Goal: Information Seeking & Learning: Learn about a topic

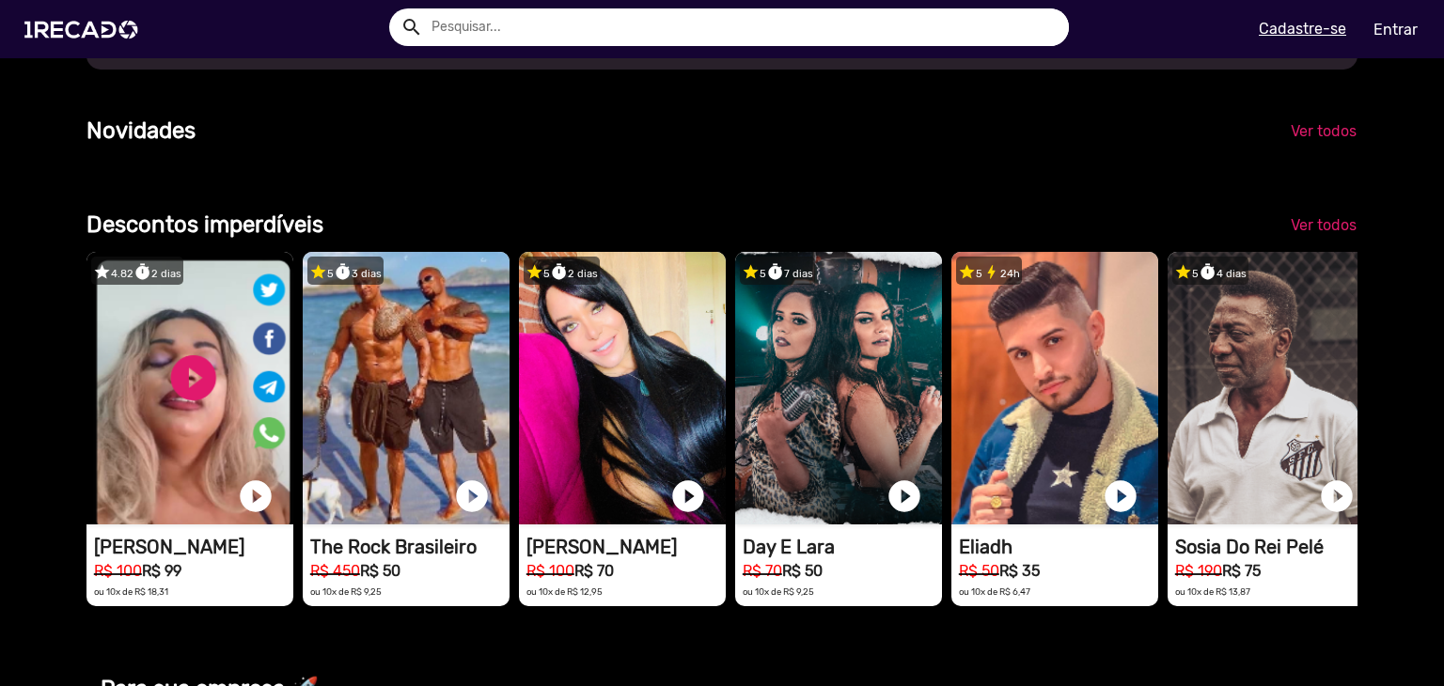
scroll to position [1410, 0]
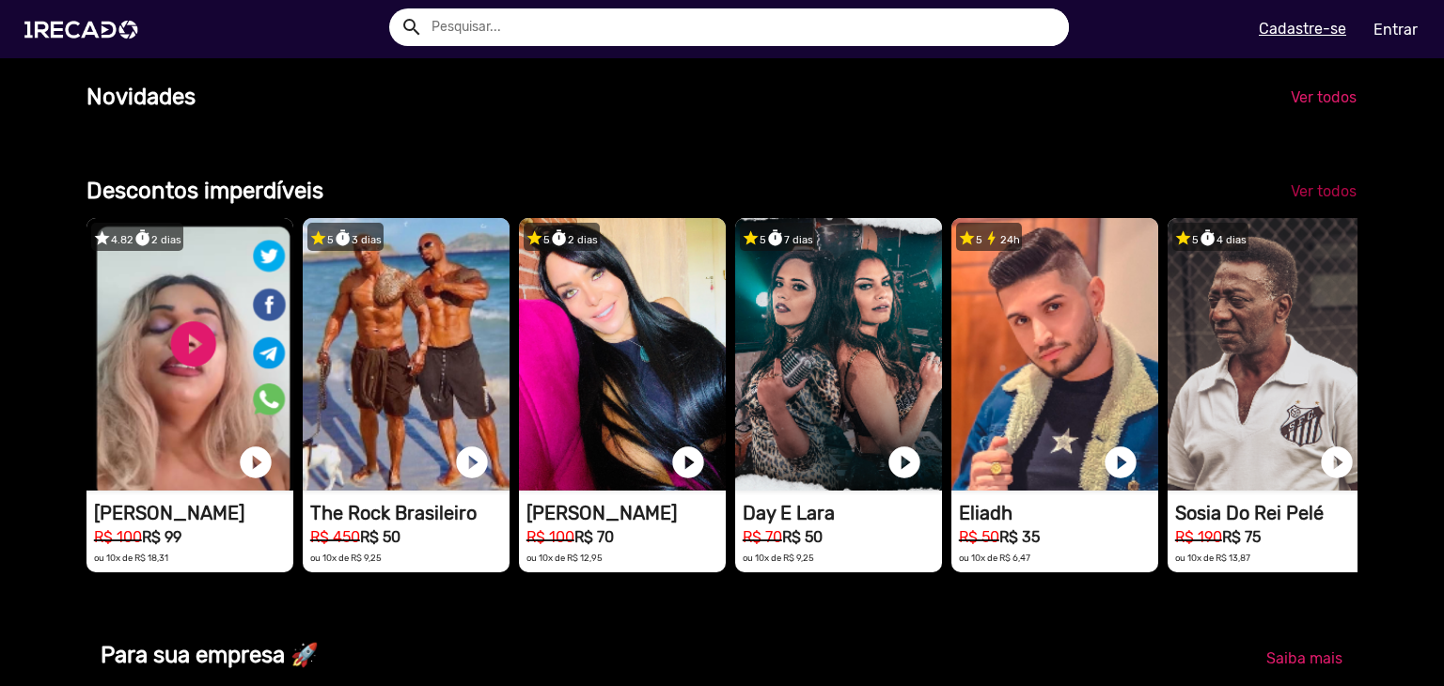
click at [1304, 200] on span "Ver todos" at bounding box center [1324, 191] width 66 height 18
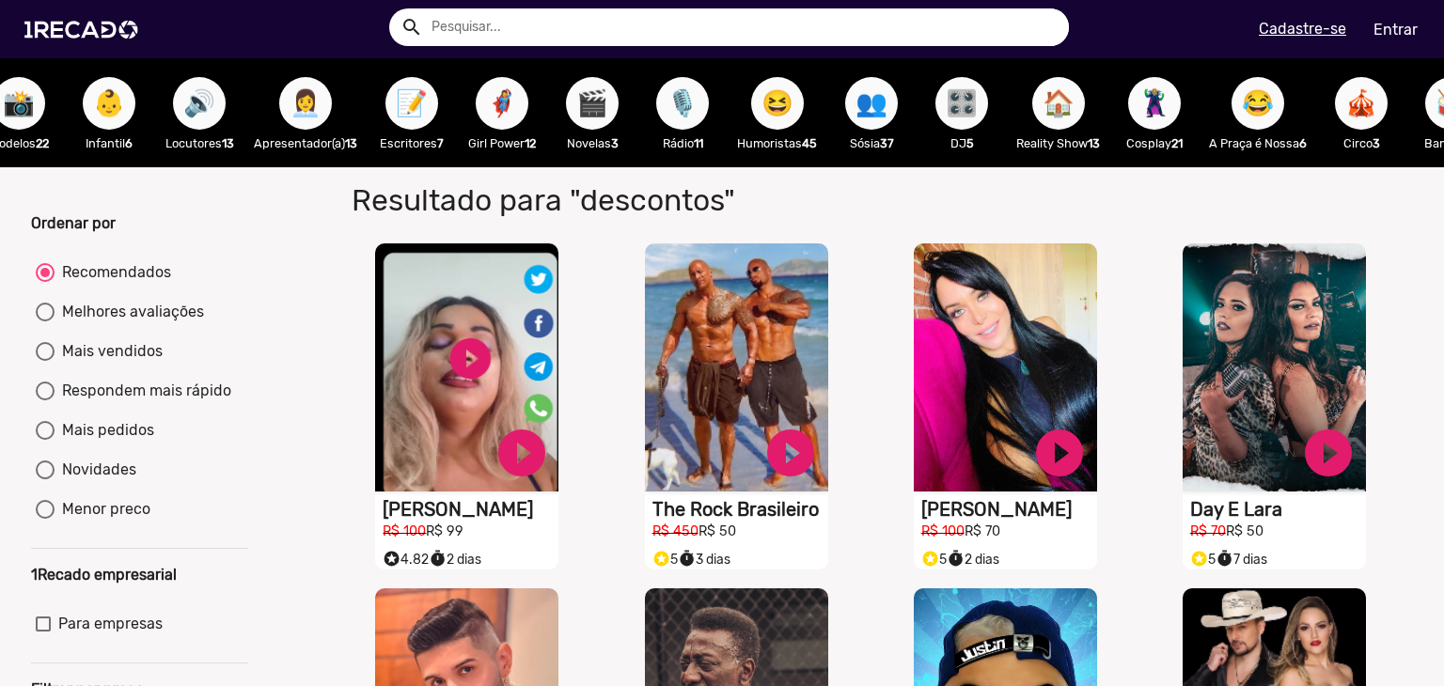
scroll to position [0, 2123]
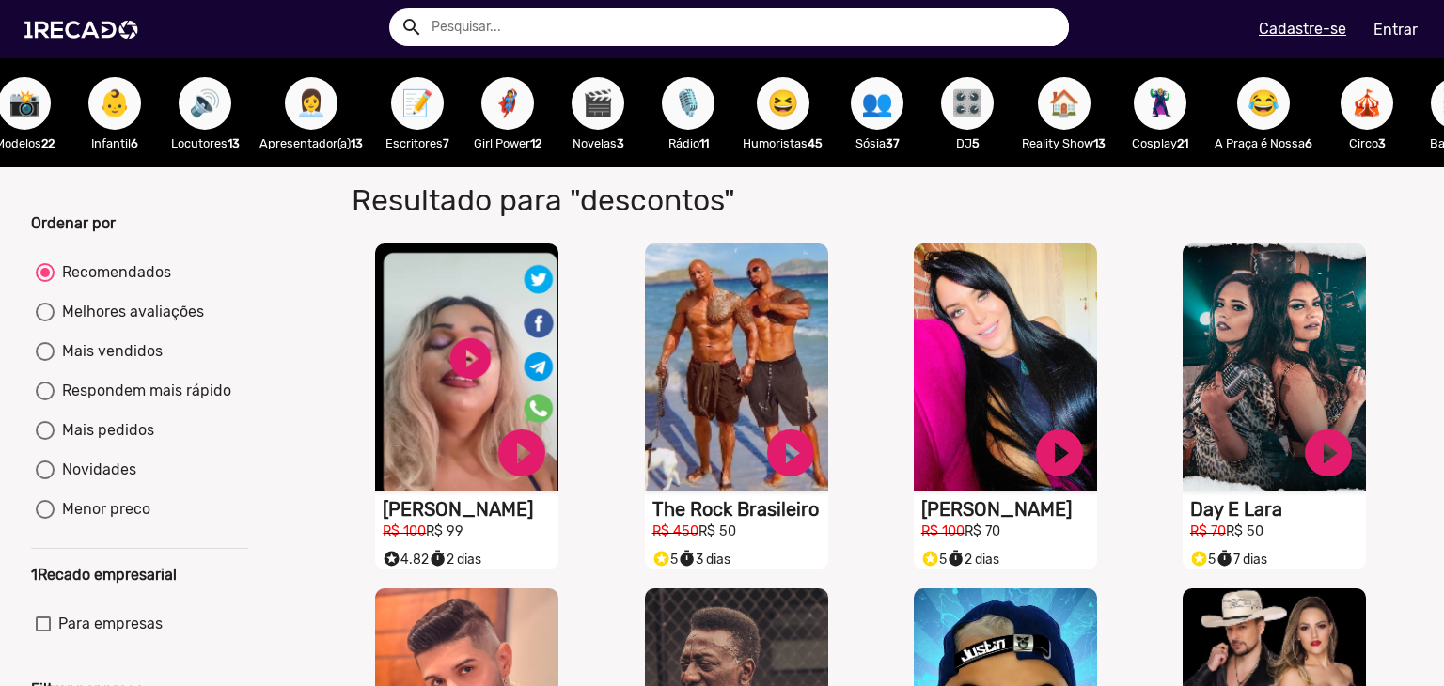
click at [890, 99] on span "👥" at bounding box center [877, 103] width 32 height 53
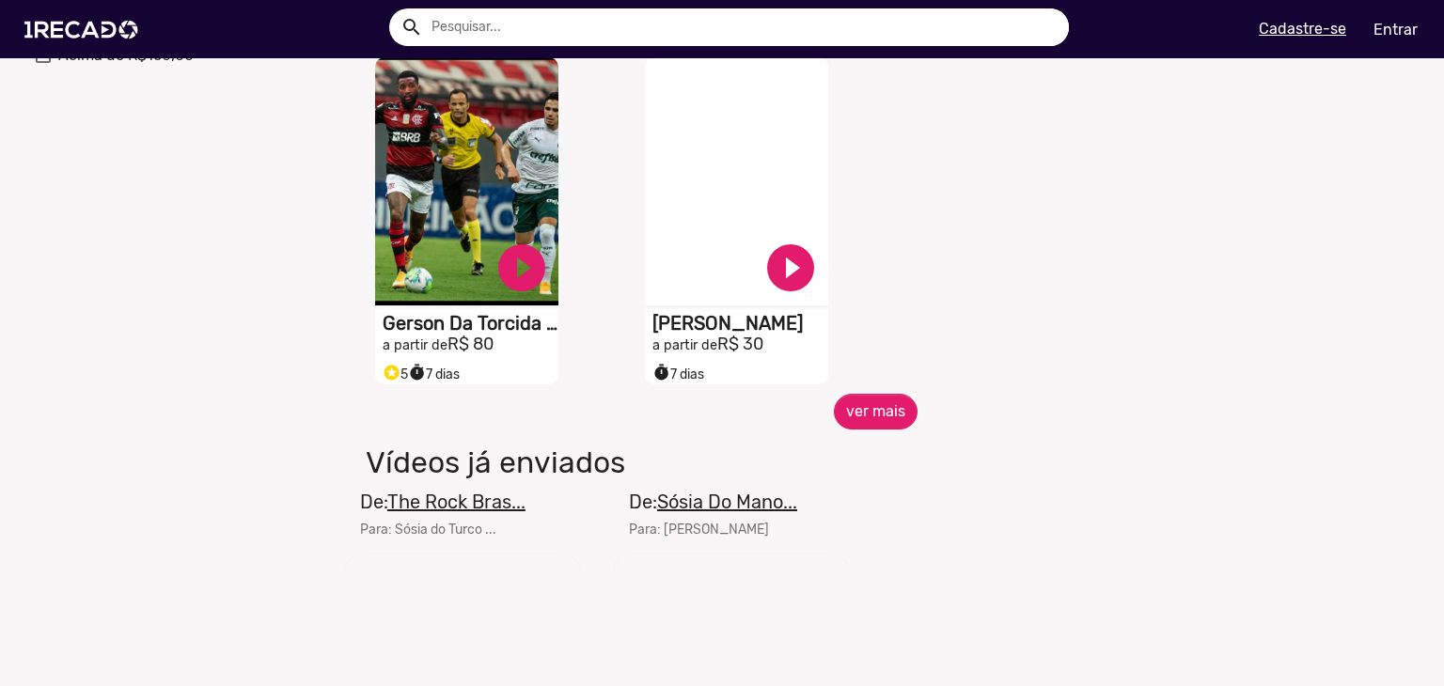
scroll to position [846, 0]
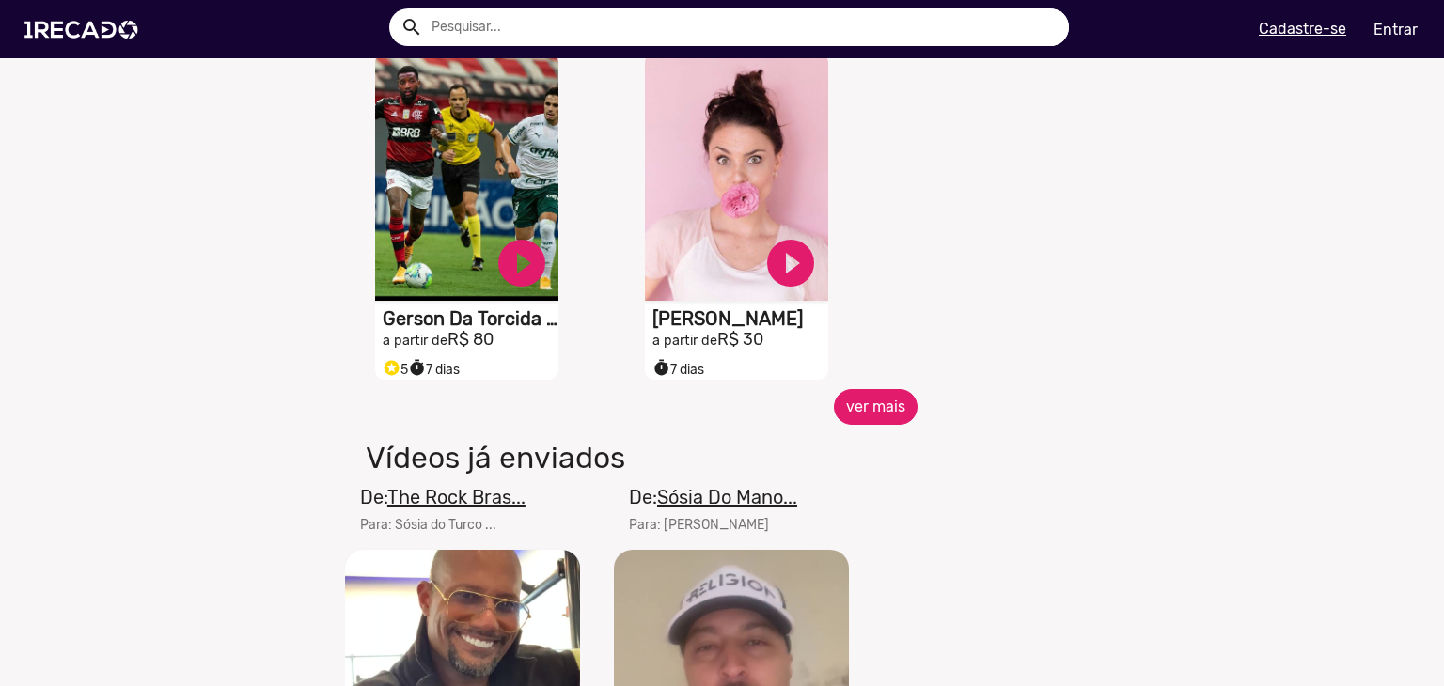
click at [869, 422] on button "ver mais" at bounding box center [876, 407] width 84 height 36
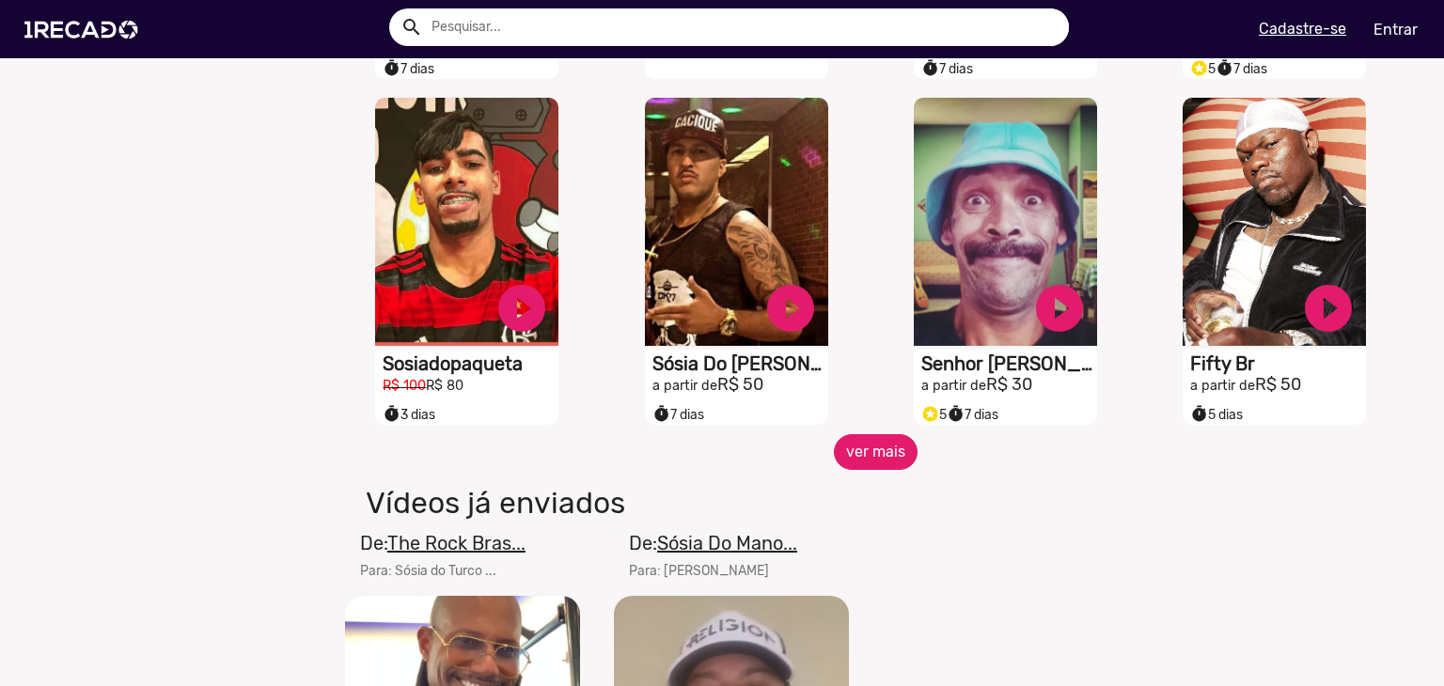
scroll to position [1504, 0]
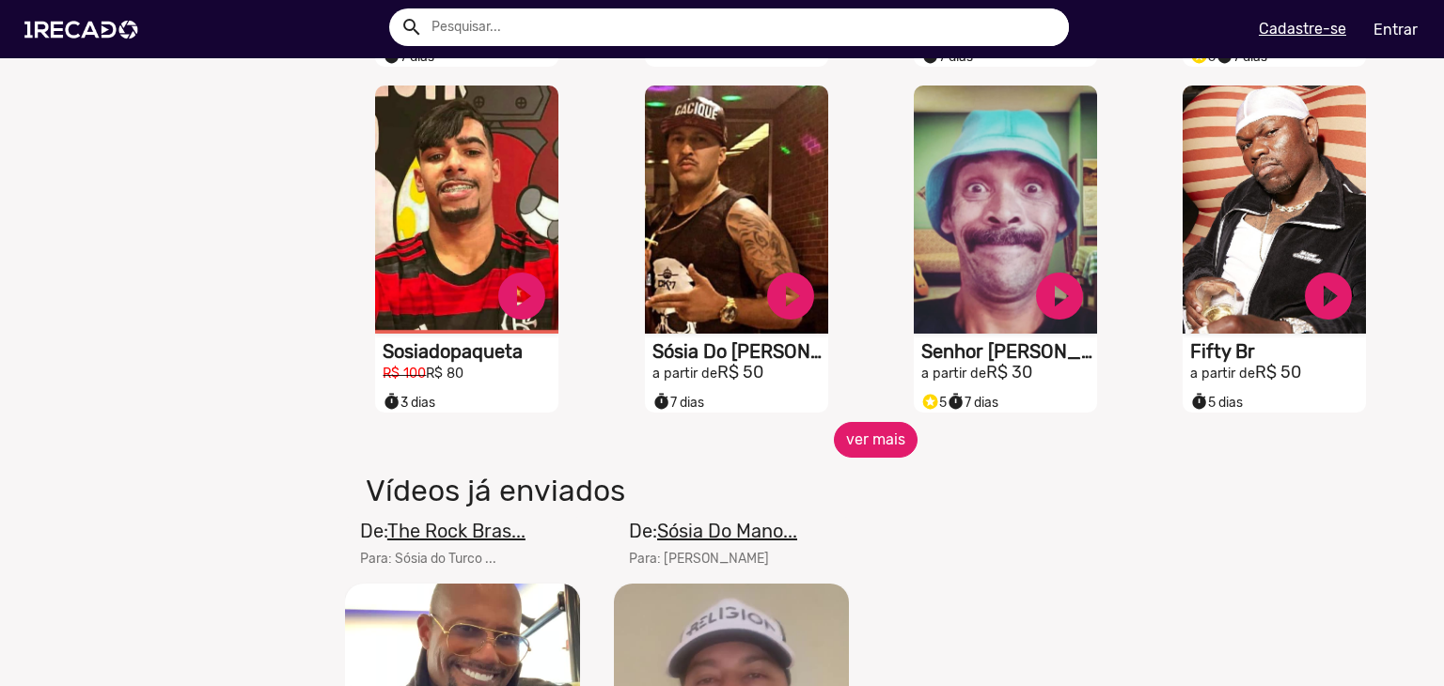
click at [880, 451] on button "ver mais" at bounding box center [876, 440] width 84 height 36
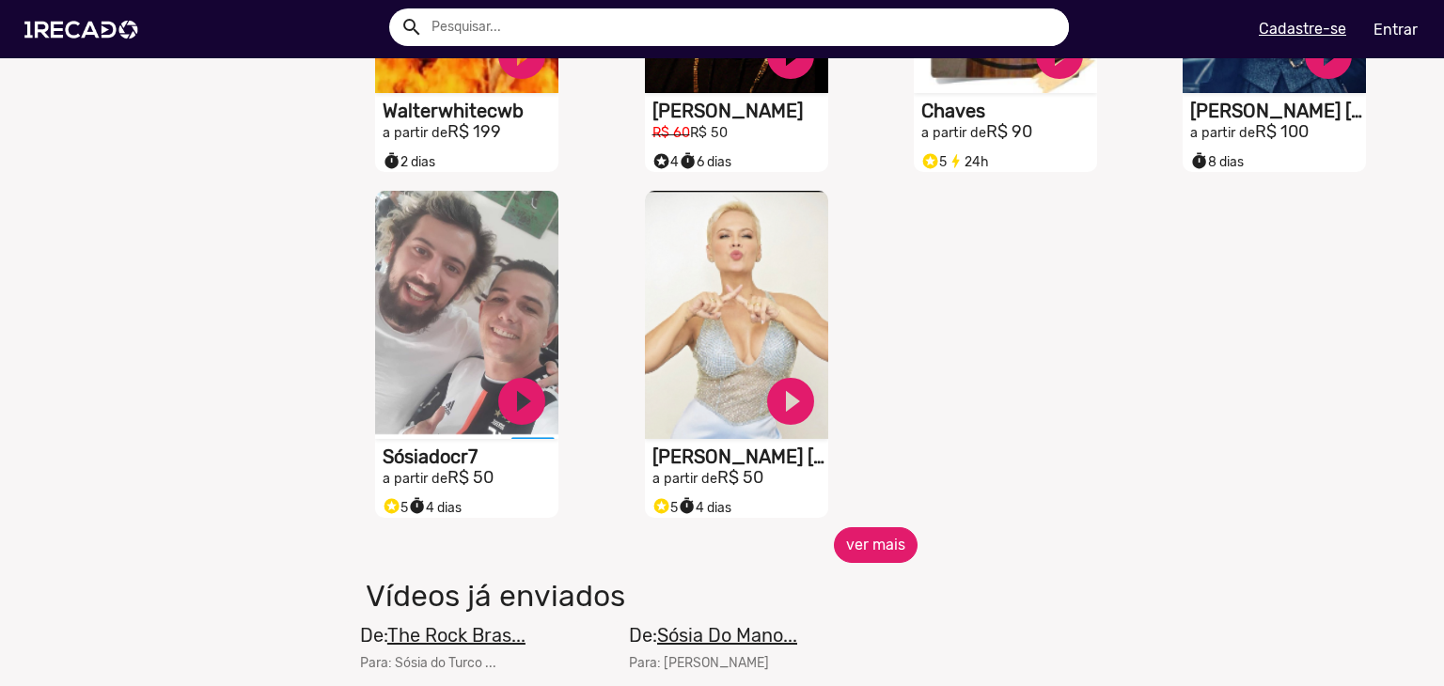
scroll to position [2444, 0]
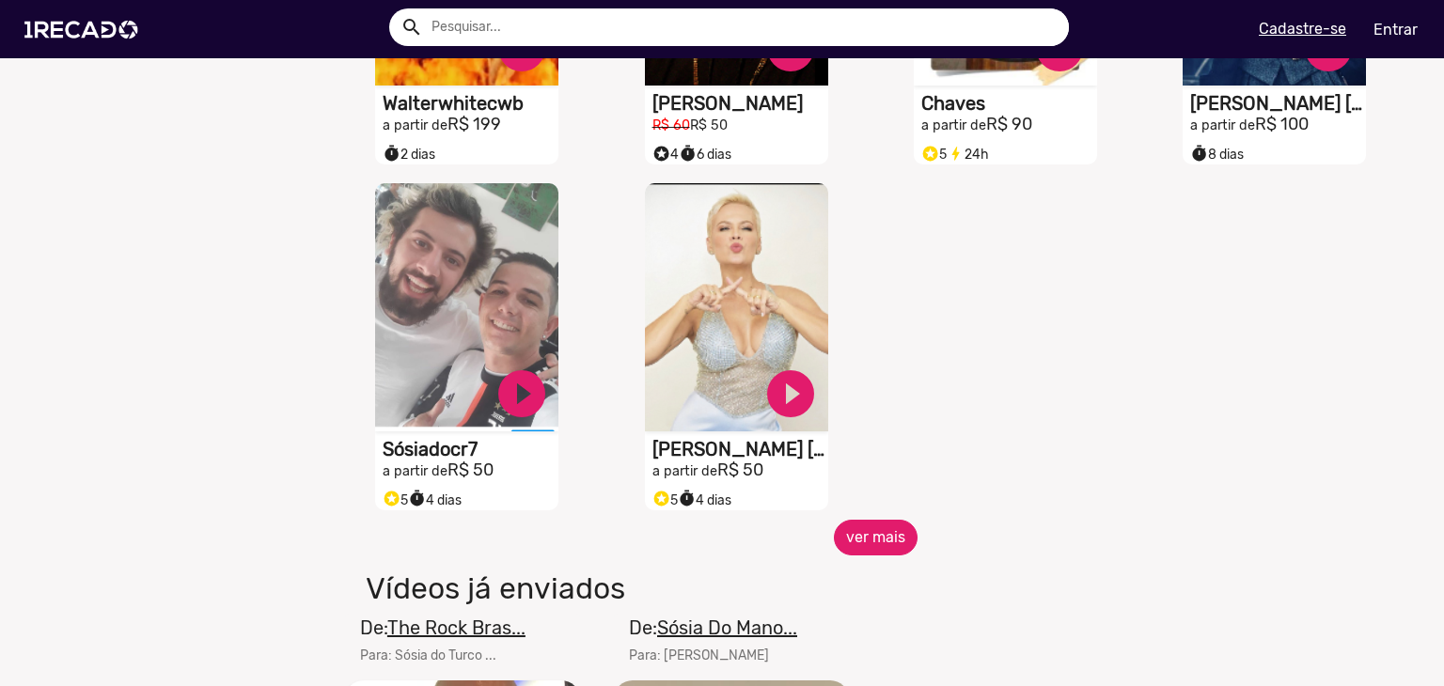
click at [861, 531] on button "ver mais" at bounding box center [876, 538] width 84 height 36
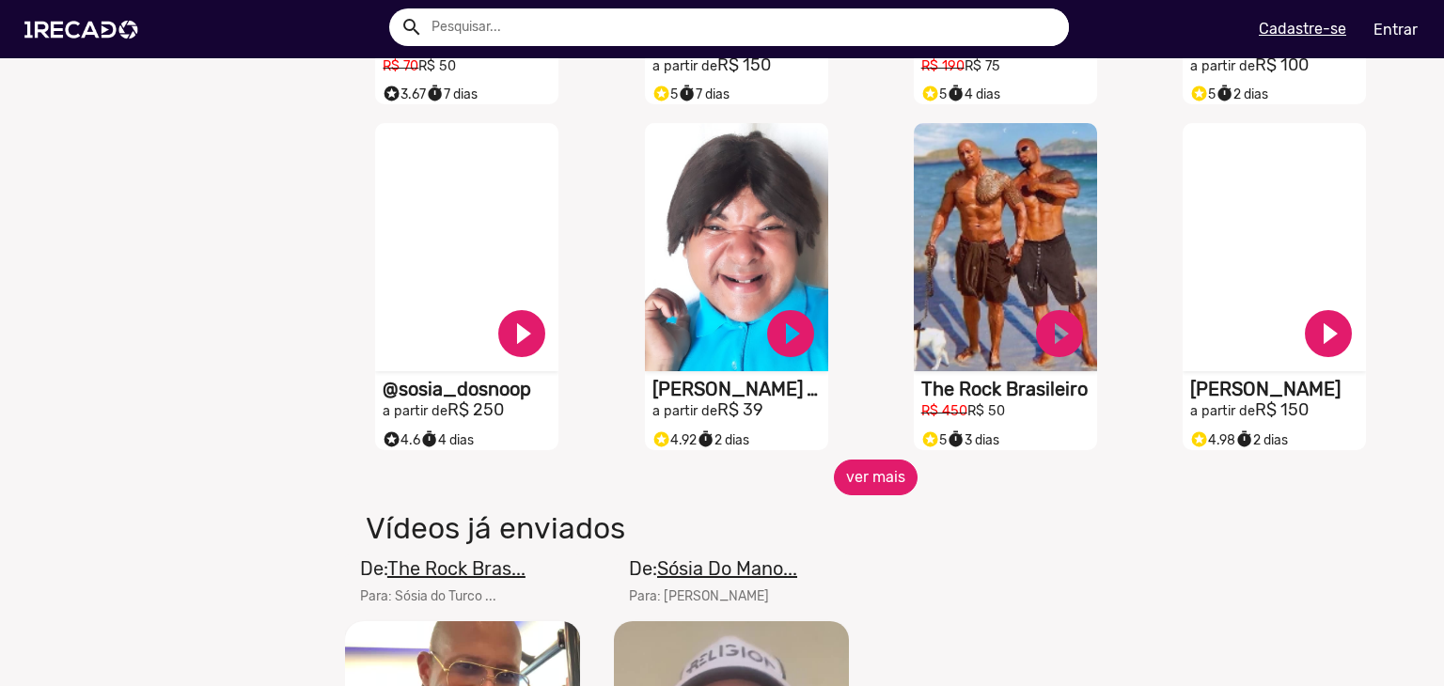
scroll to position [3196, 0]
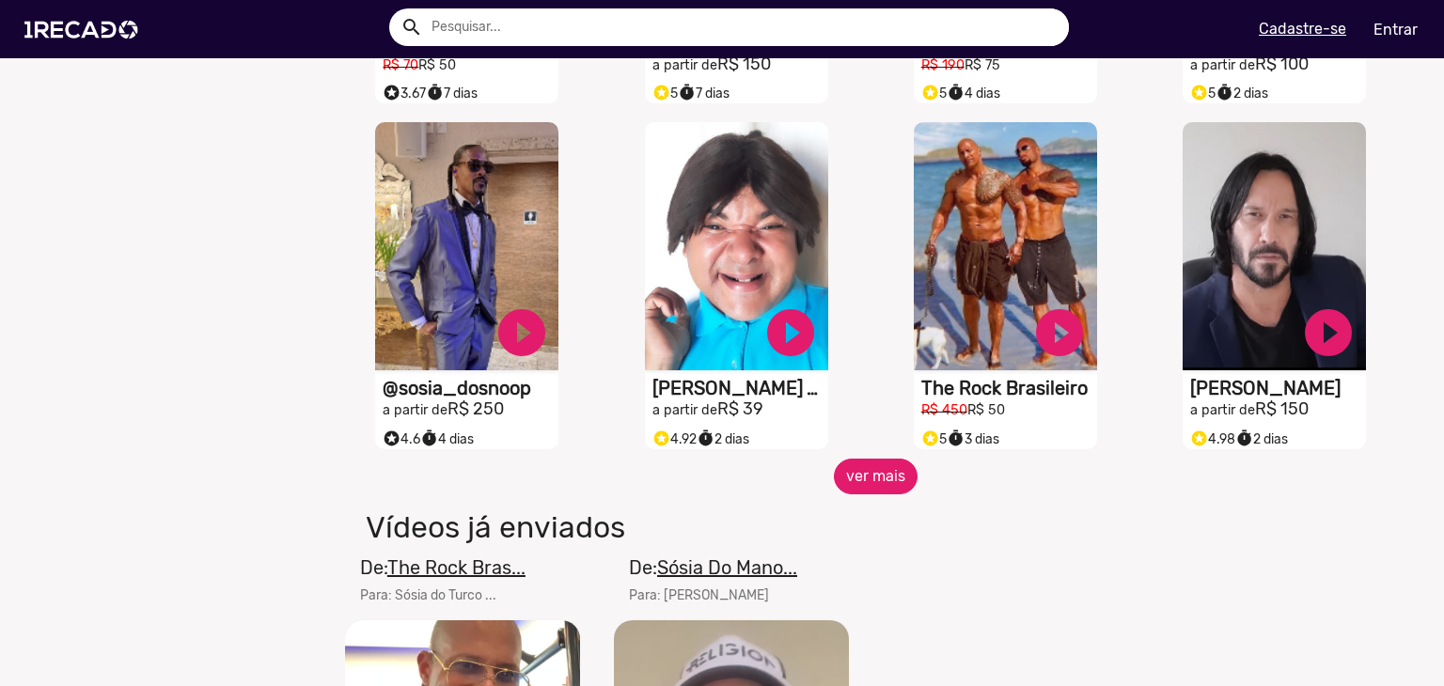
click at [871, 486] on button "ver mais" at bounding box center [876, 477] width 84 height 36
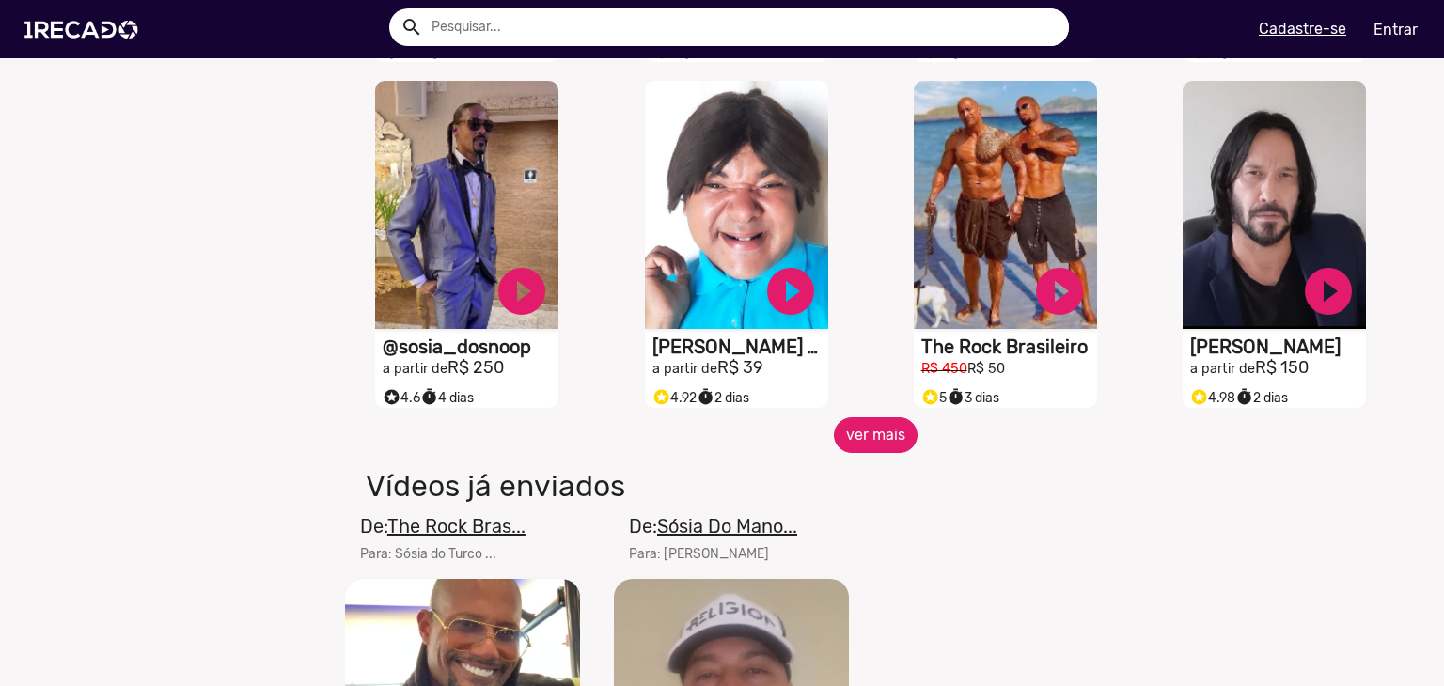
scroll to position [3290, 0]
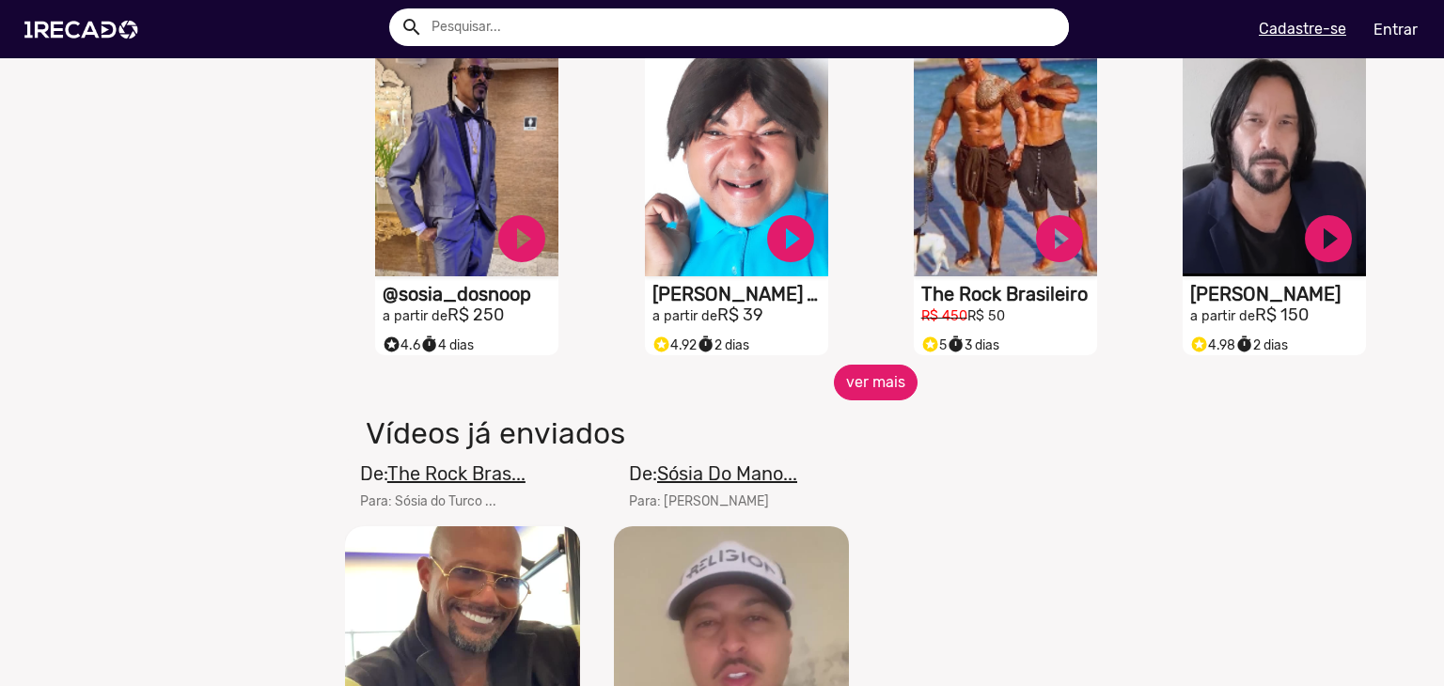
click at [875, 391] on button "ver mais" at bounding box center [876, 383] width 84 height 36
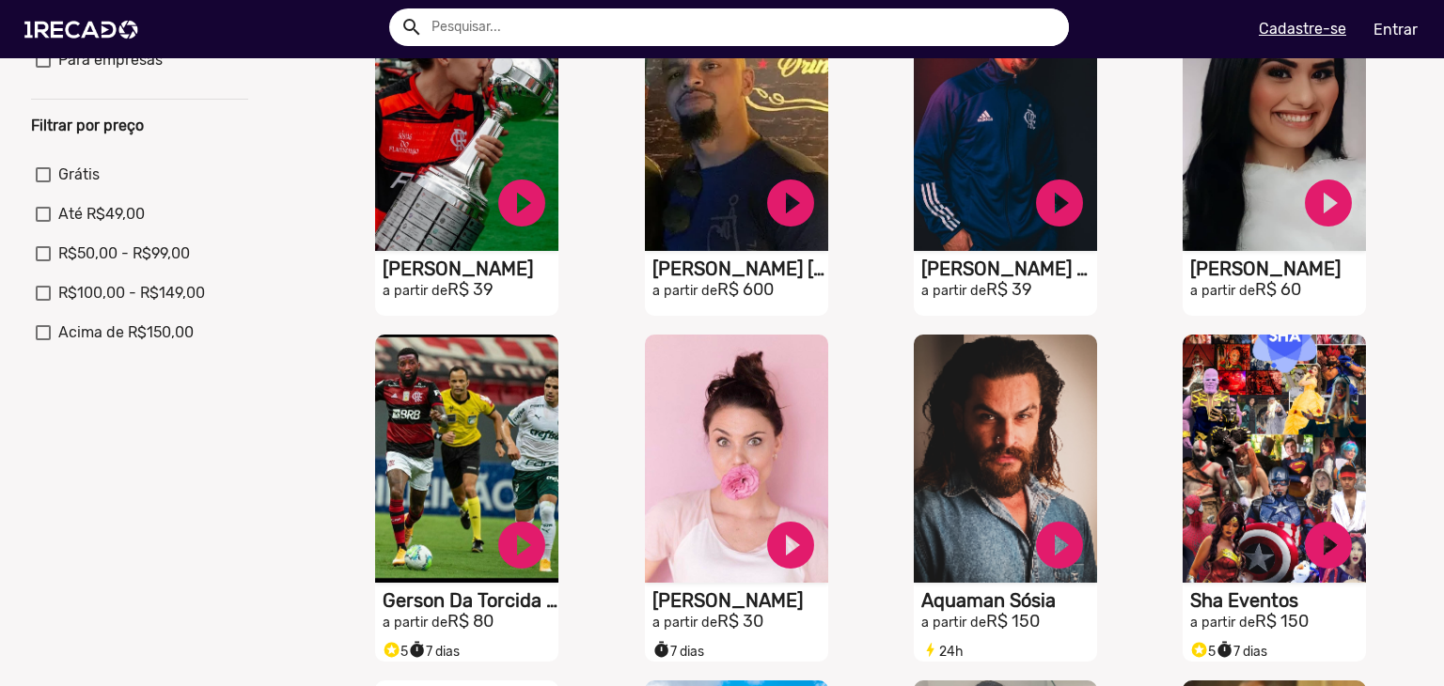
scroll to position [0, 0]
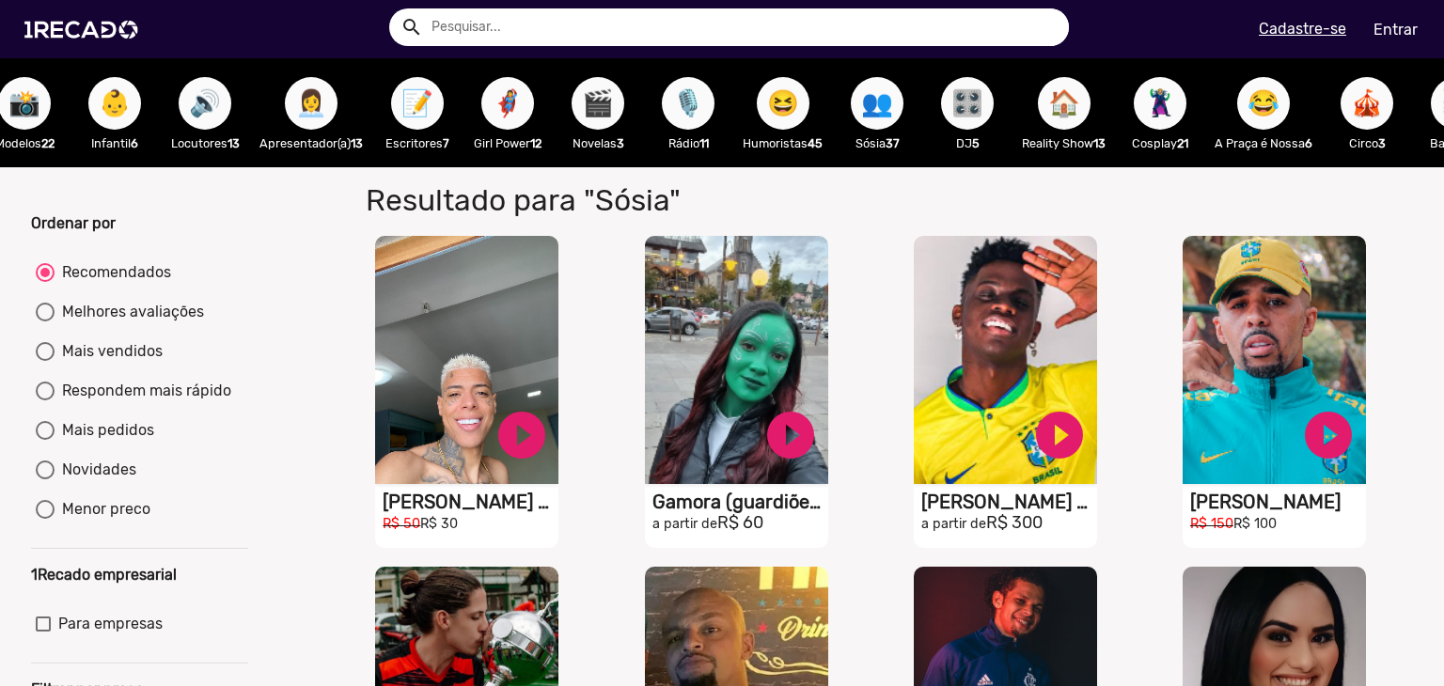
click at [493, 32] on input "text" at bounding box center [742, 27] width 651 height 38
type input "neymar"
click at [394, 9] on button "search" at bounding box center [410, 25] width 33 height 33
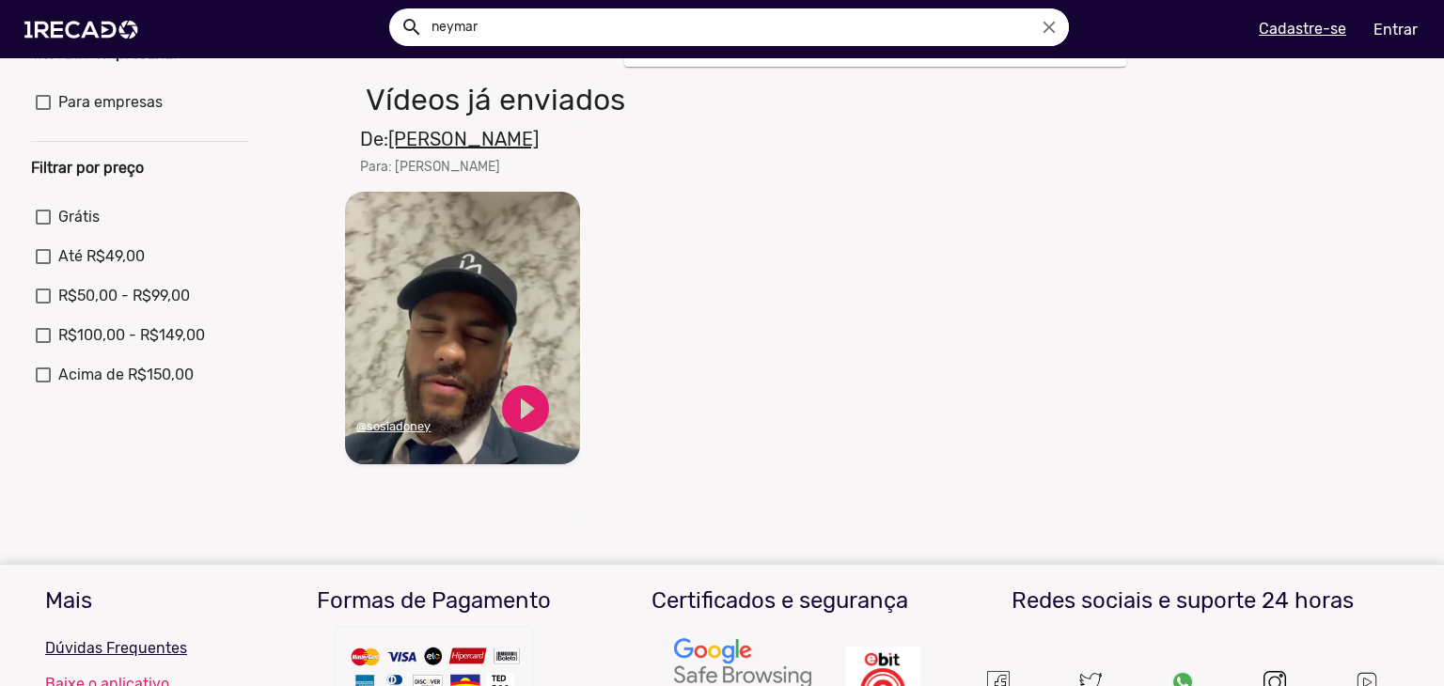
scroll to position [470, 0]
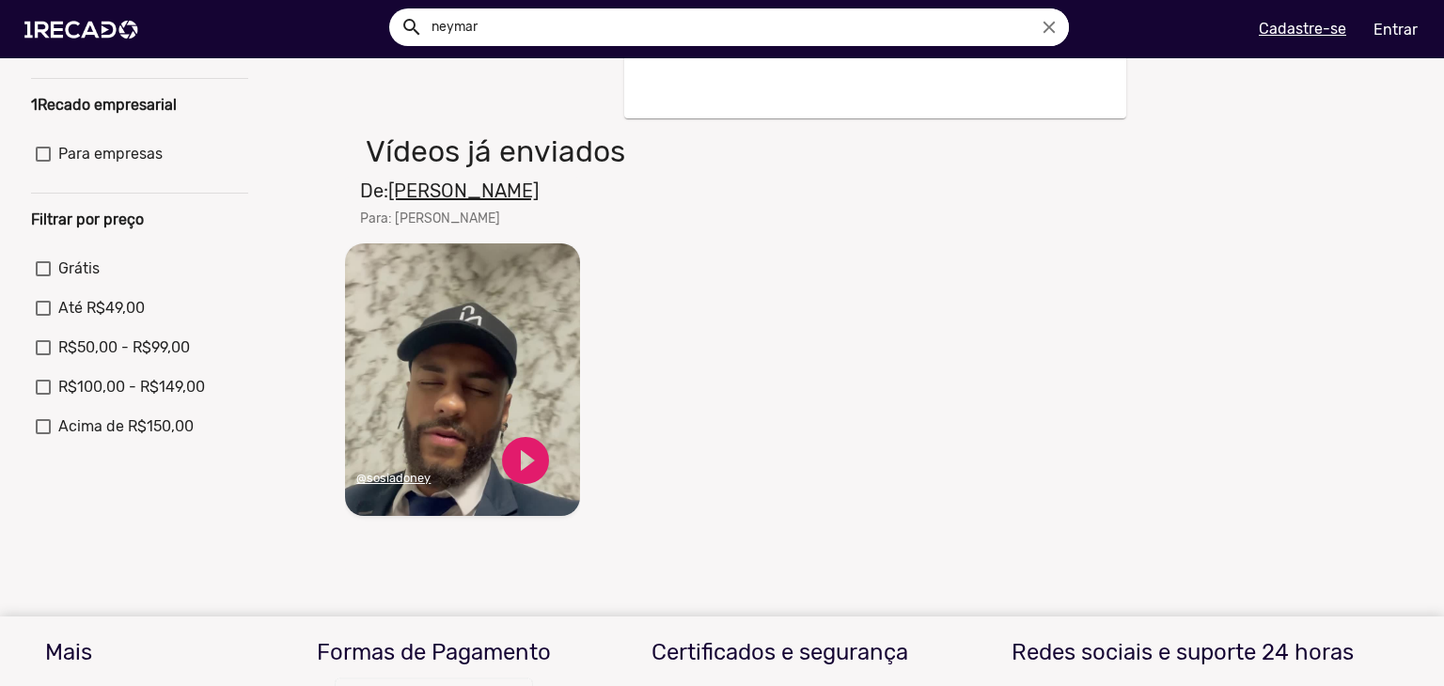
click at [478, 321] on div at bounding box center [722, 343] width 1444 height 686
click at [447, 199] on u "[PERSON_NAME]" at bounding box center [463, 191] width 150 height 23
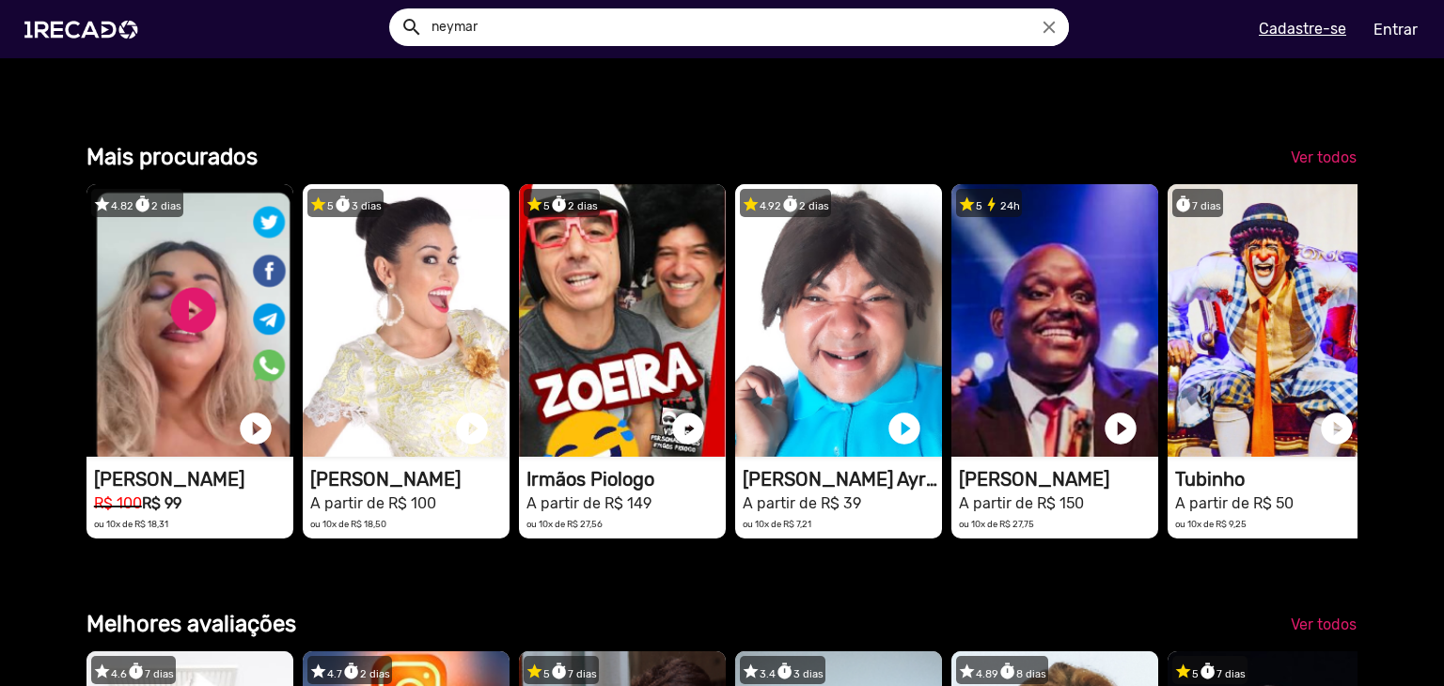
scroll to position [2068, 0]
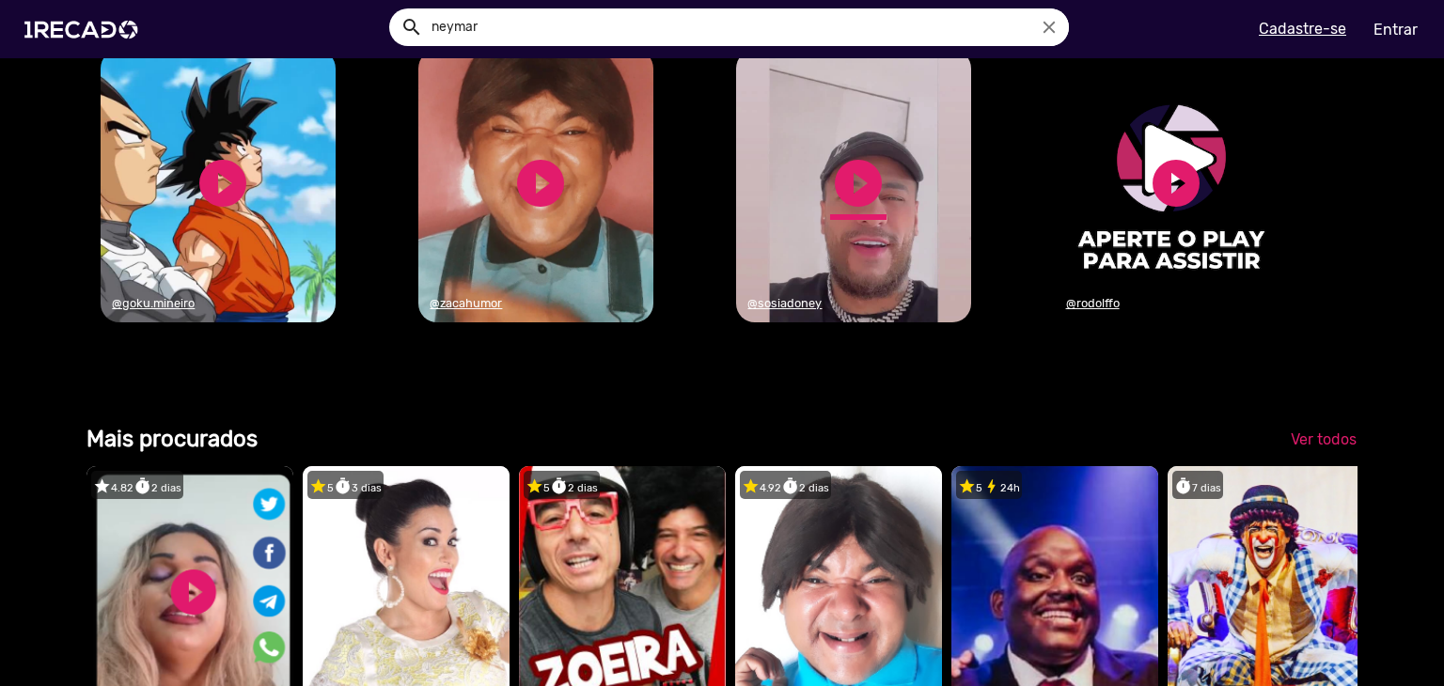
click at [850, 211] on link "play_circle_filled" at bounding box center [858, 183] width 56 height 56
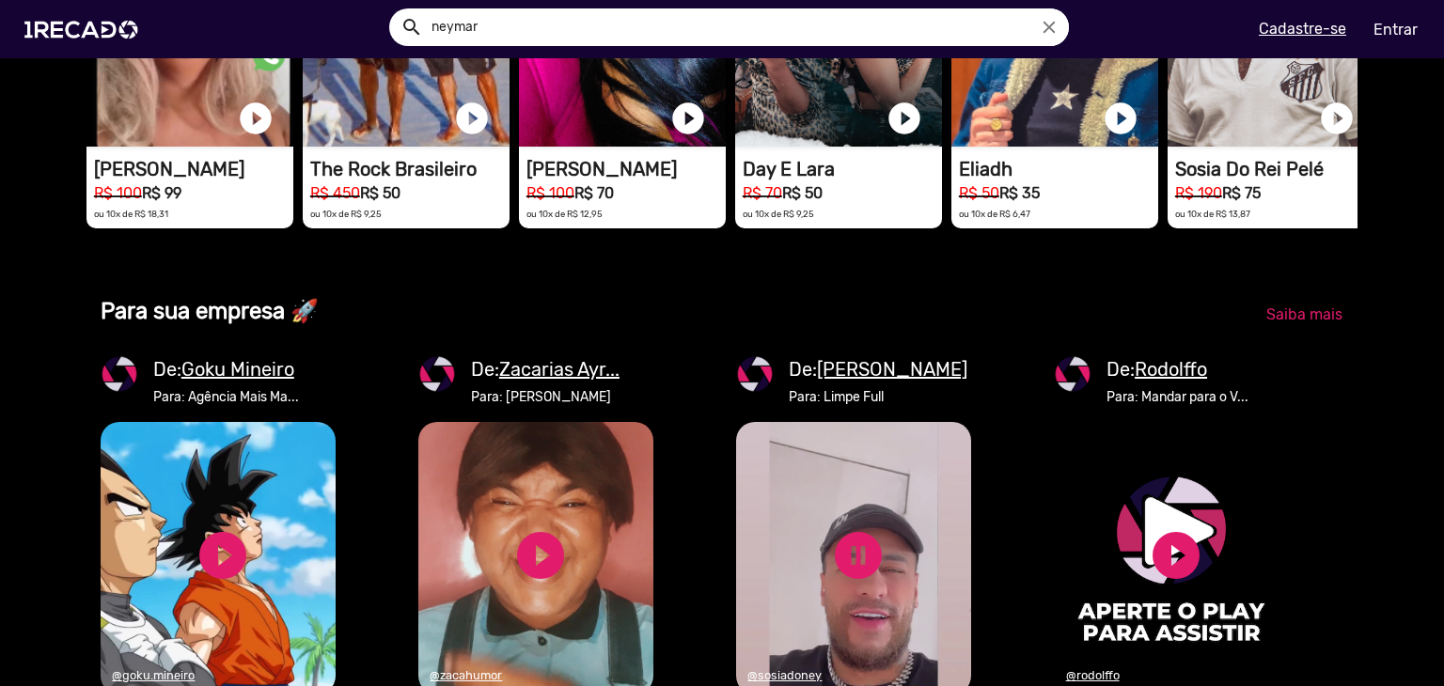
scroll to position [1692, 0]
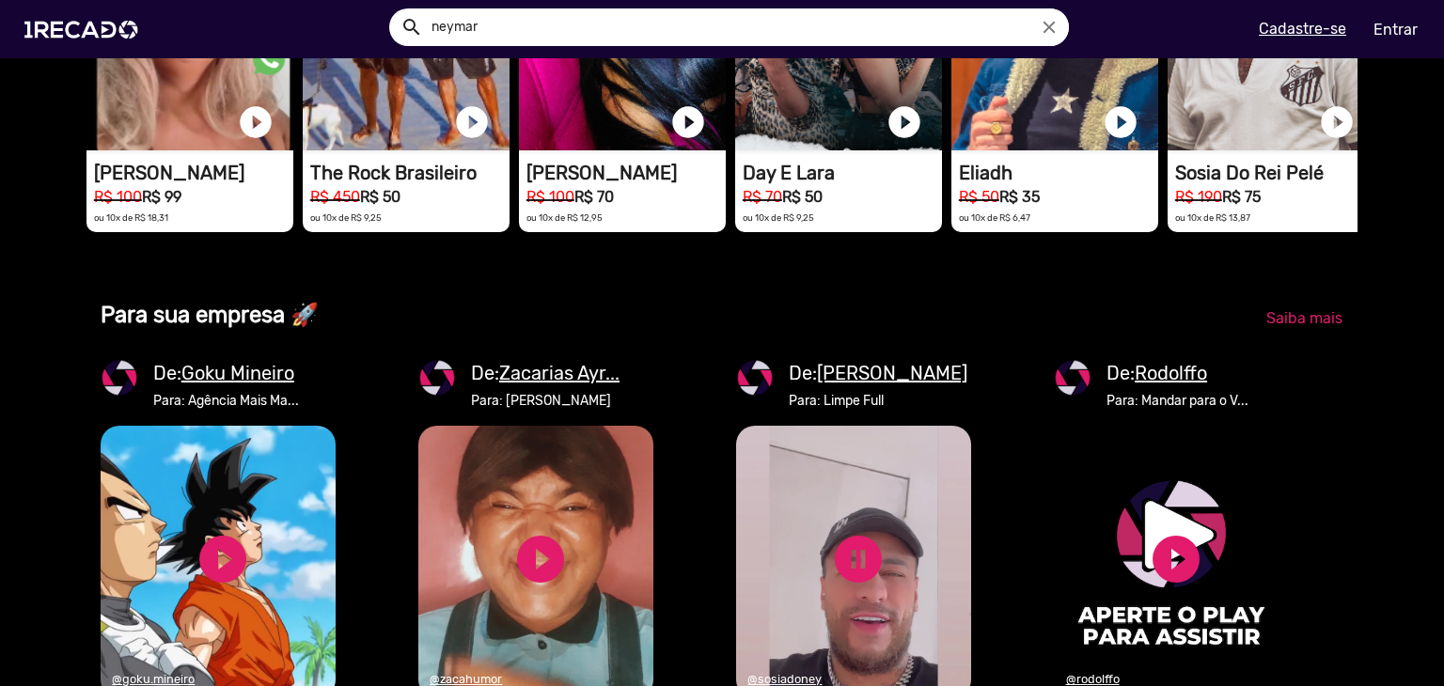
click at [870, 384] on u "[PERSON_NAME]" at bounding box center [892, 373] width 150 height 23
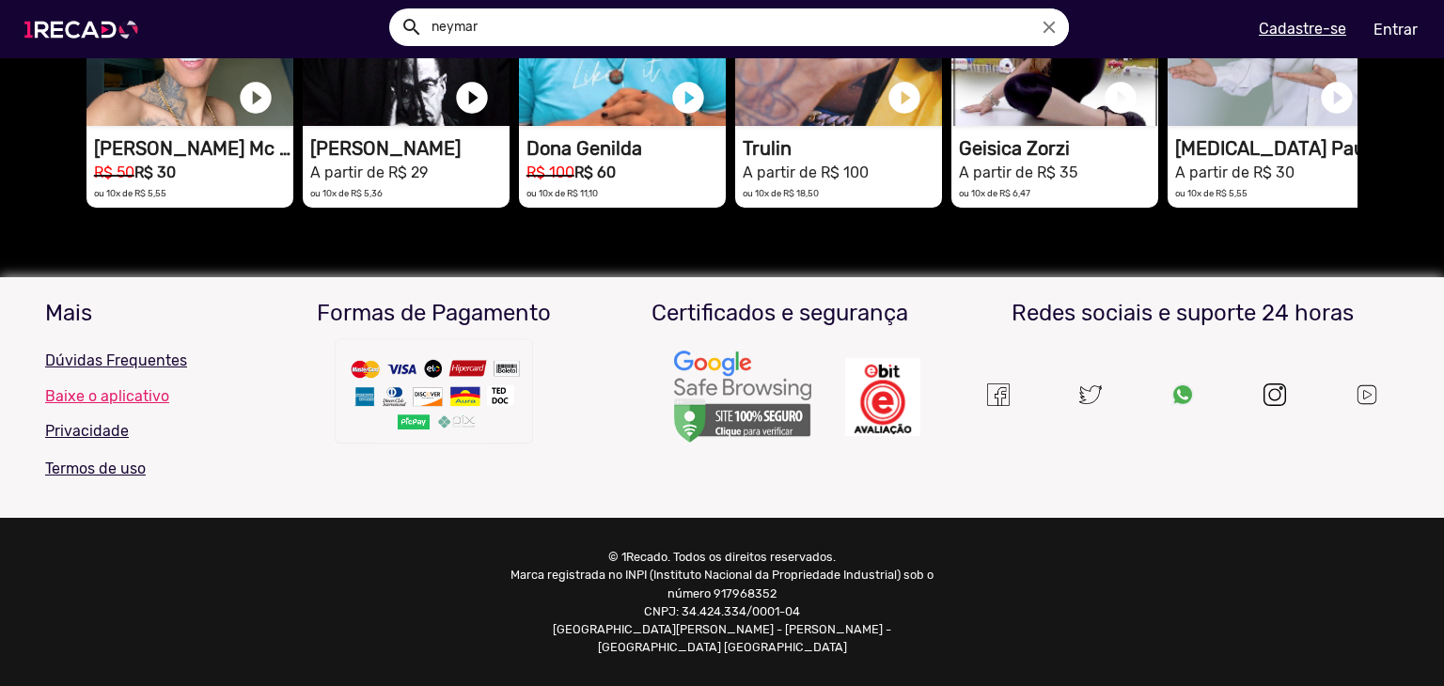
scroll to position [0, 4288]
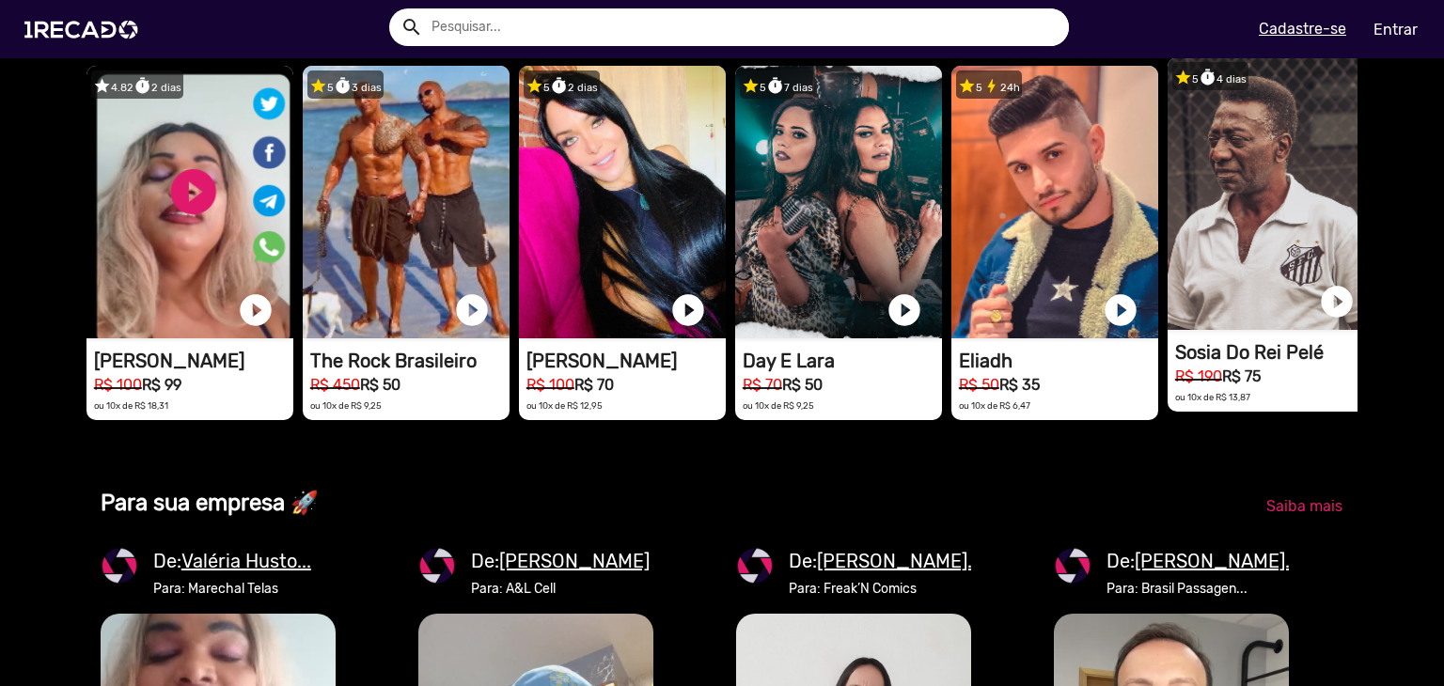
scroll to position [0, 2858]
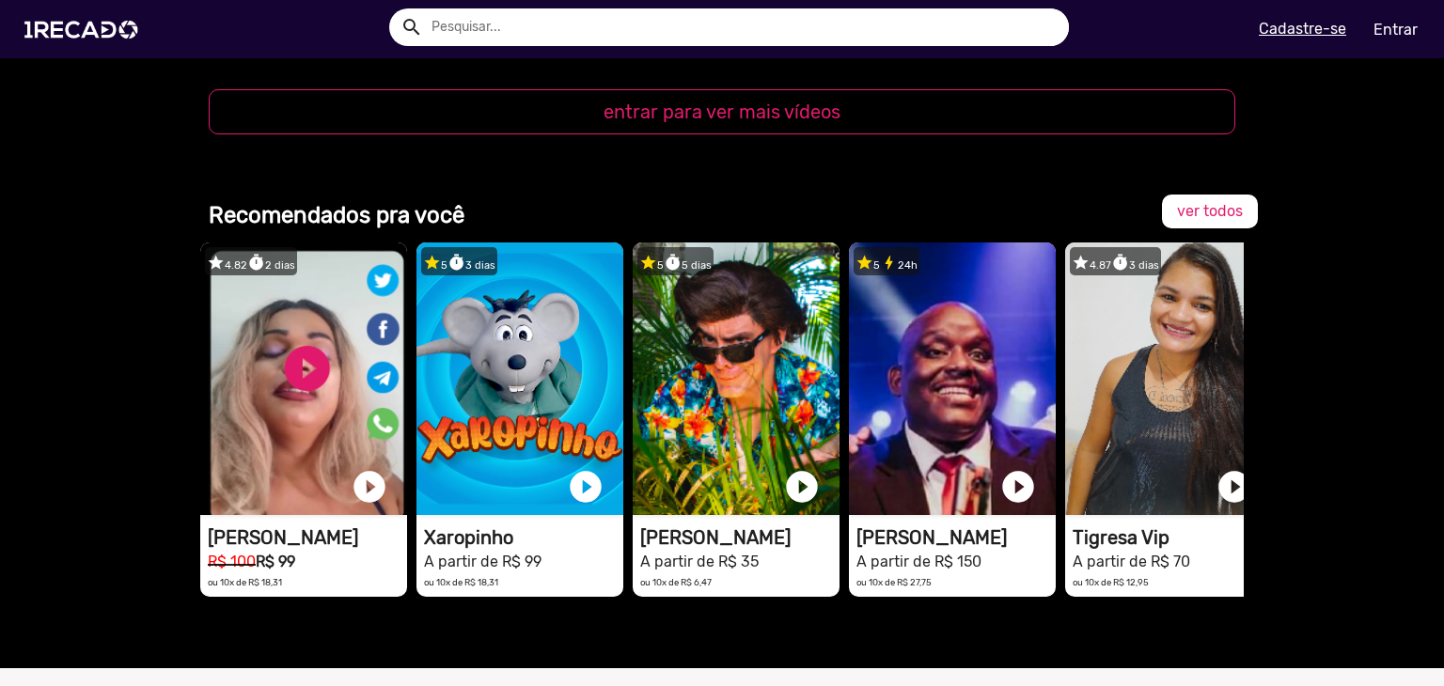
scroll to position [2632, 0]
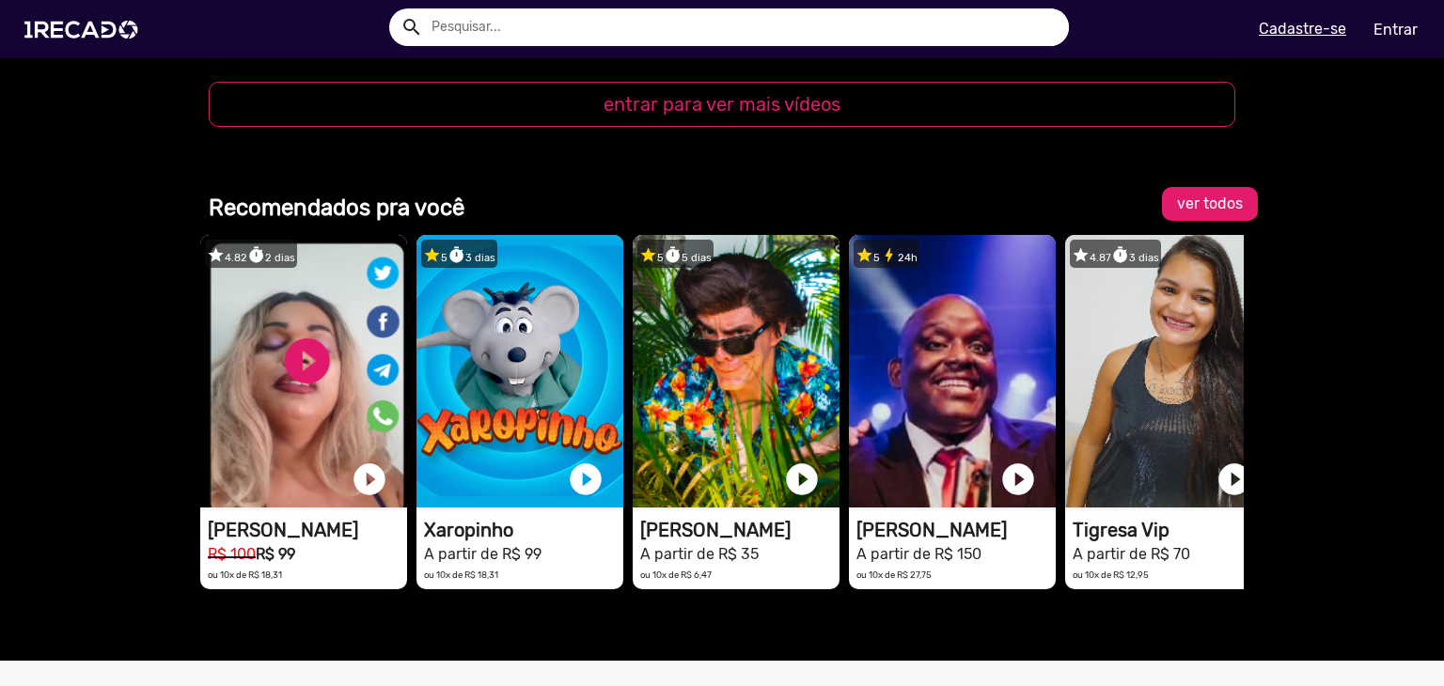
click at [1199, 195] on span "ver todos" at bounding box center [1210, 204] width 66 height 18
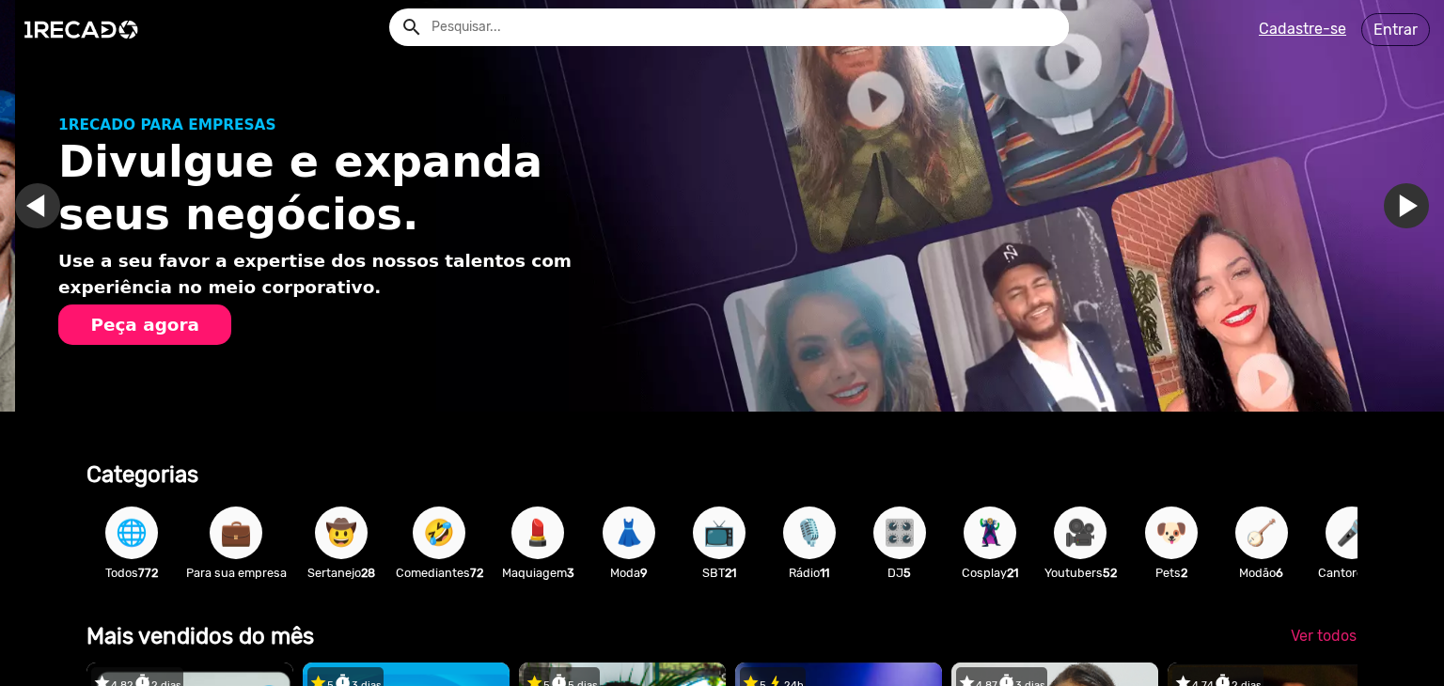
click at [40, 204] on link "Ir para o slide anterior" at bounding box center [52, 205] width 45 height 45
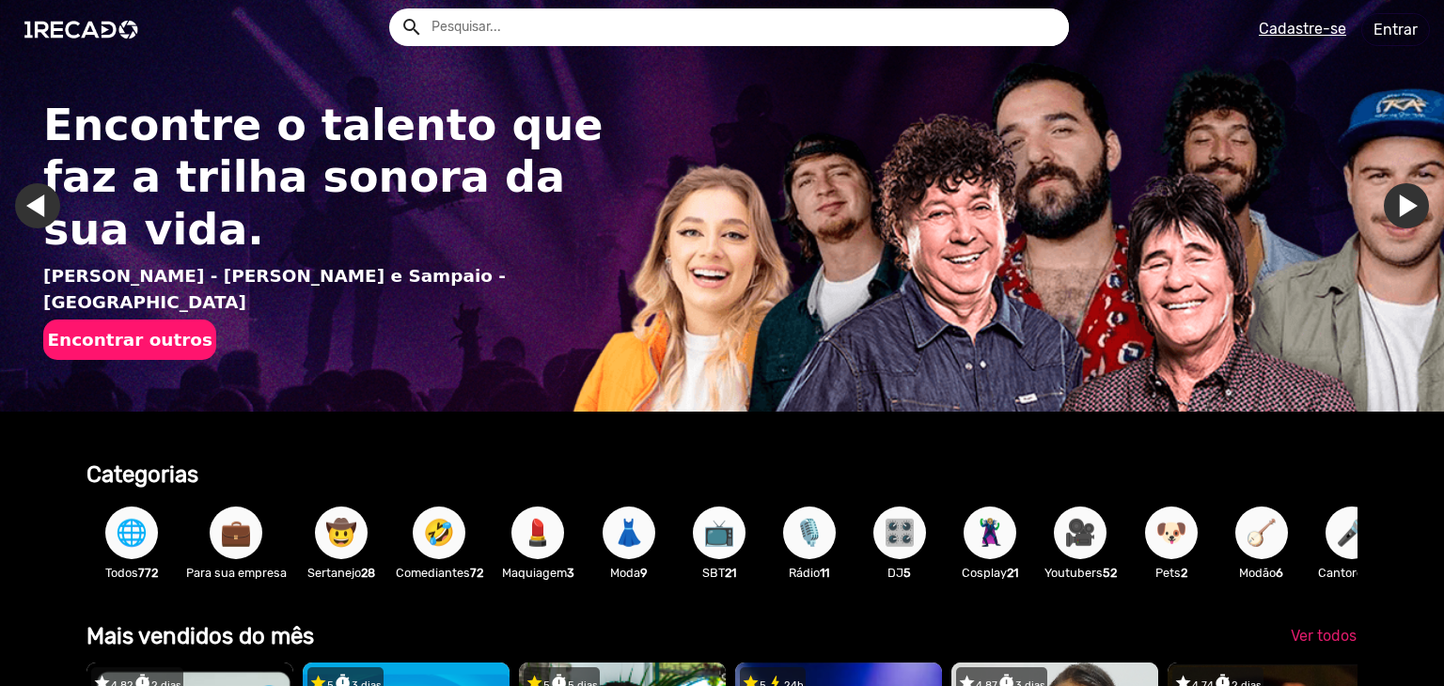
click at [724, 524] on span "📺" at bounding box center [719, 533] width 32 height 53
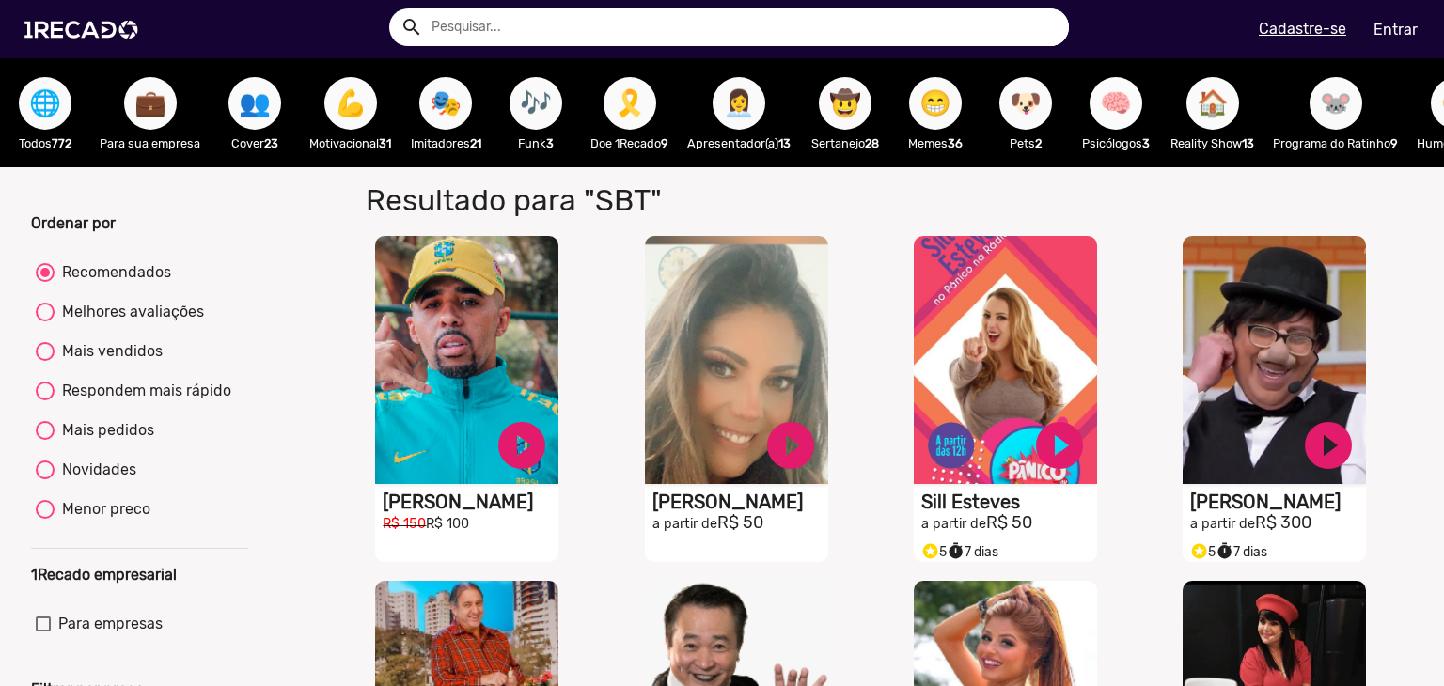
click at [1130, 122] on span "🧠" at bounding box center [1116, 103] width 32 height 53
